Goal: Complete application form

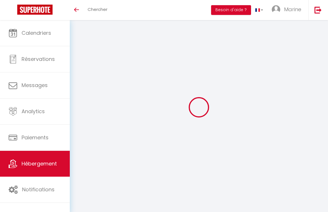
select select "houses"
select select "6"
select select "2"
select select "3"
select select "2"
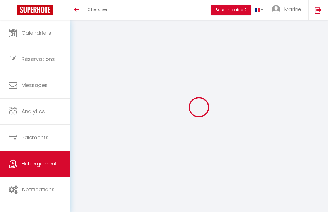
select select "14868"
select select "28"
checkbox input "false"
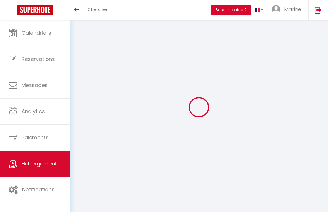
checkbox input "false"
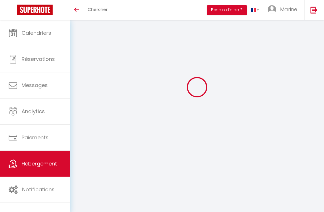
select select "16:00"
select select
select select "11:00"
select select "30"
select select "120"
